Goal: Task Accomplishment & Management: Manage account settings

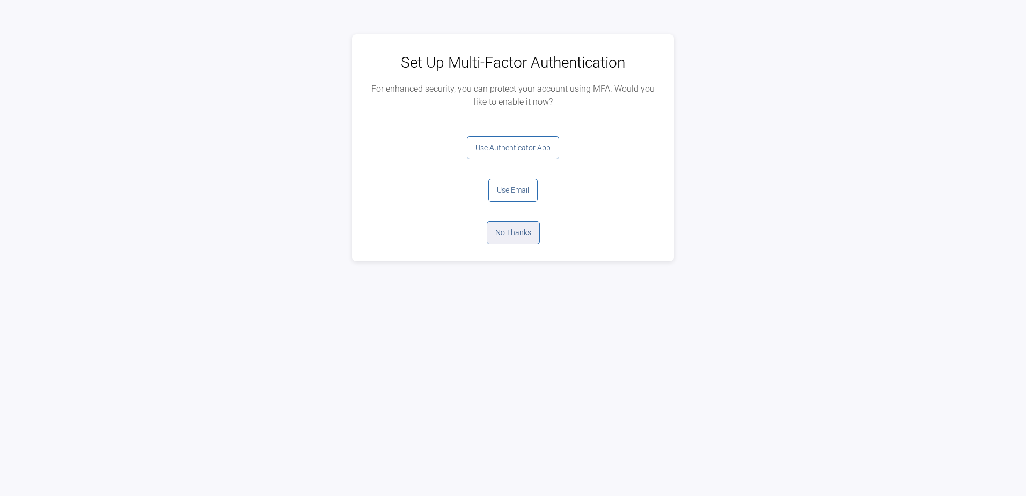
click at [525, 232] on button "No Thanks" at bounding box center [513, 232] width 53 height 23
click at [504, 153] on button "Log Out" at bounding box center [513, 147] width 43 height 23
